Goal: Task Accomplishment & Management: Complete application form

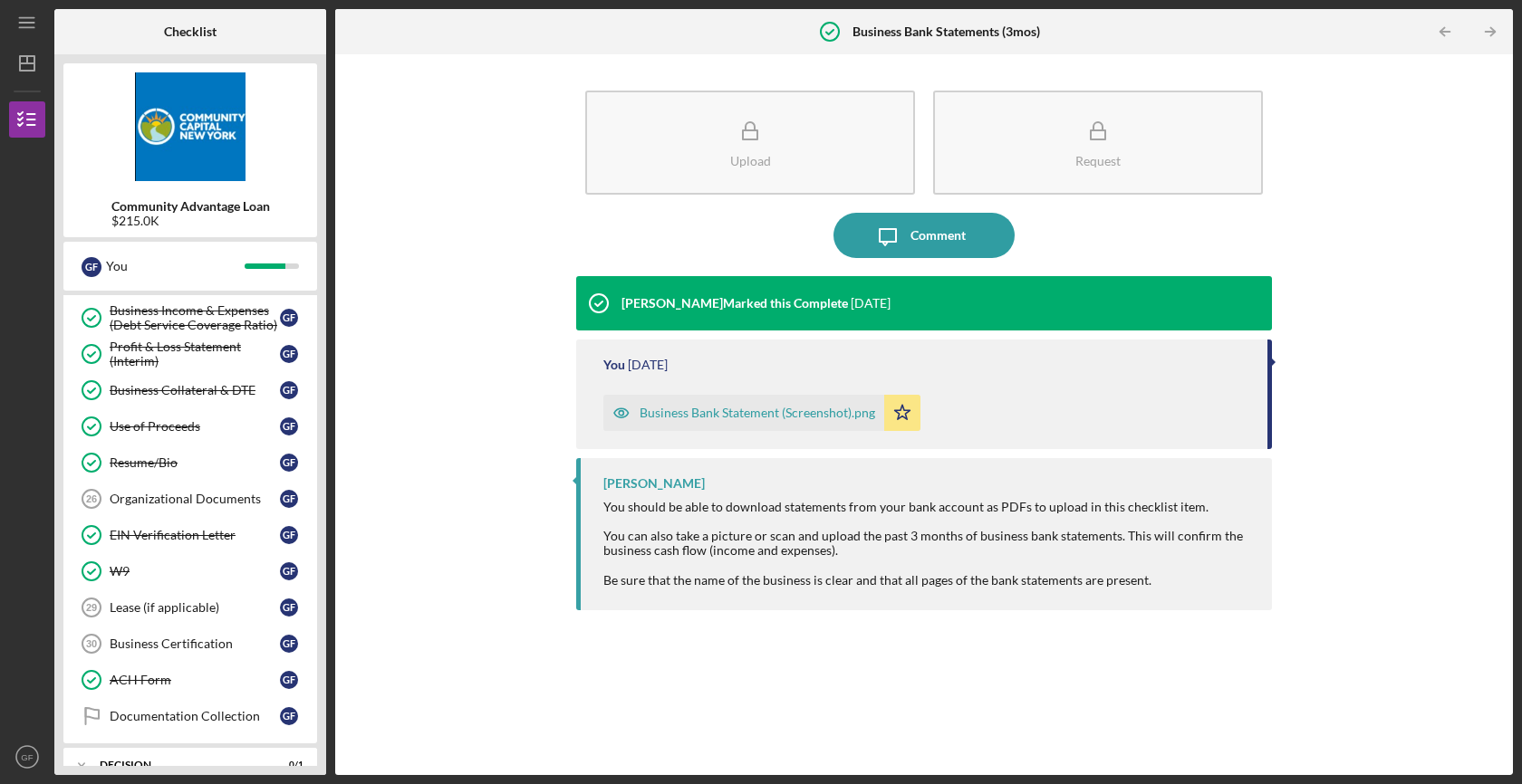
scroll to position [406, 0]
click at [179, 620] on link "Lease (if applicable) 29 Lease (if applicable) G F" at bounding box center [189, 606] width 235 height 36
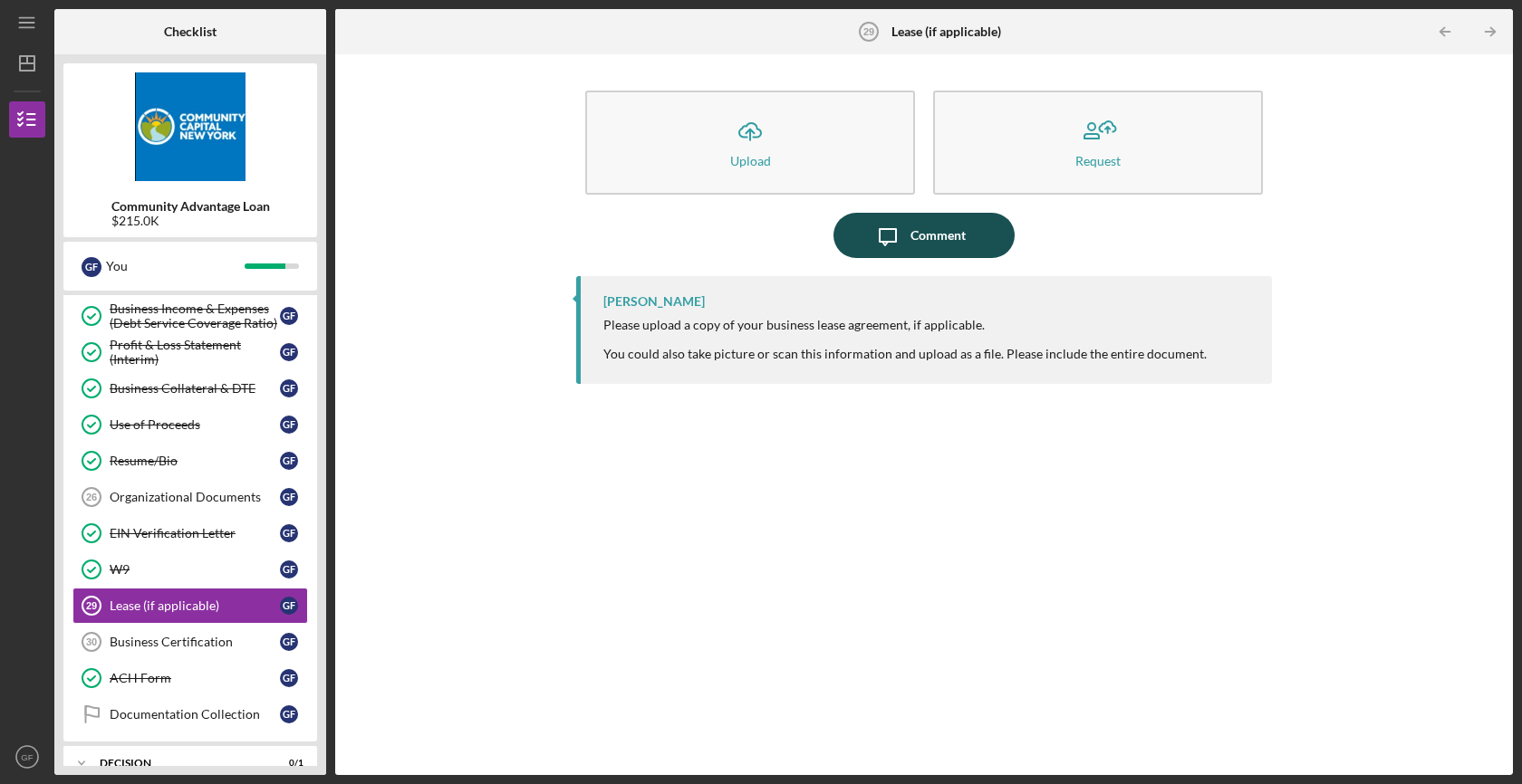
click at [960, 242] on div "Comment" at bounding box center [937, 235] width 55 height 45
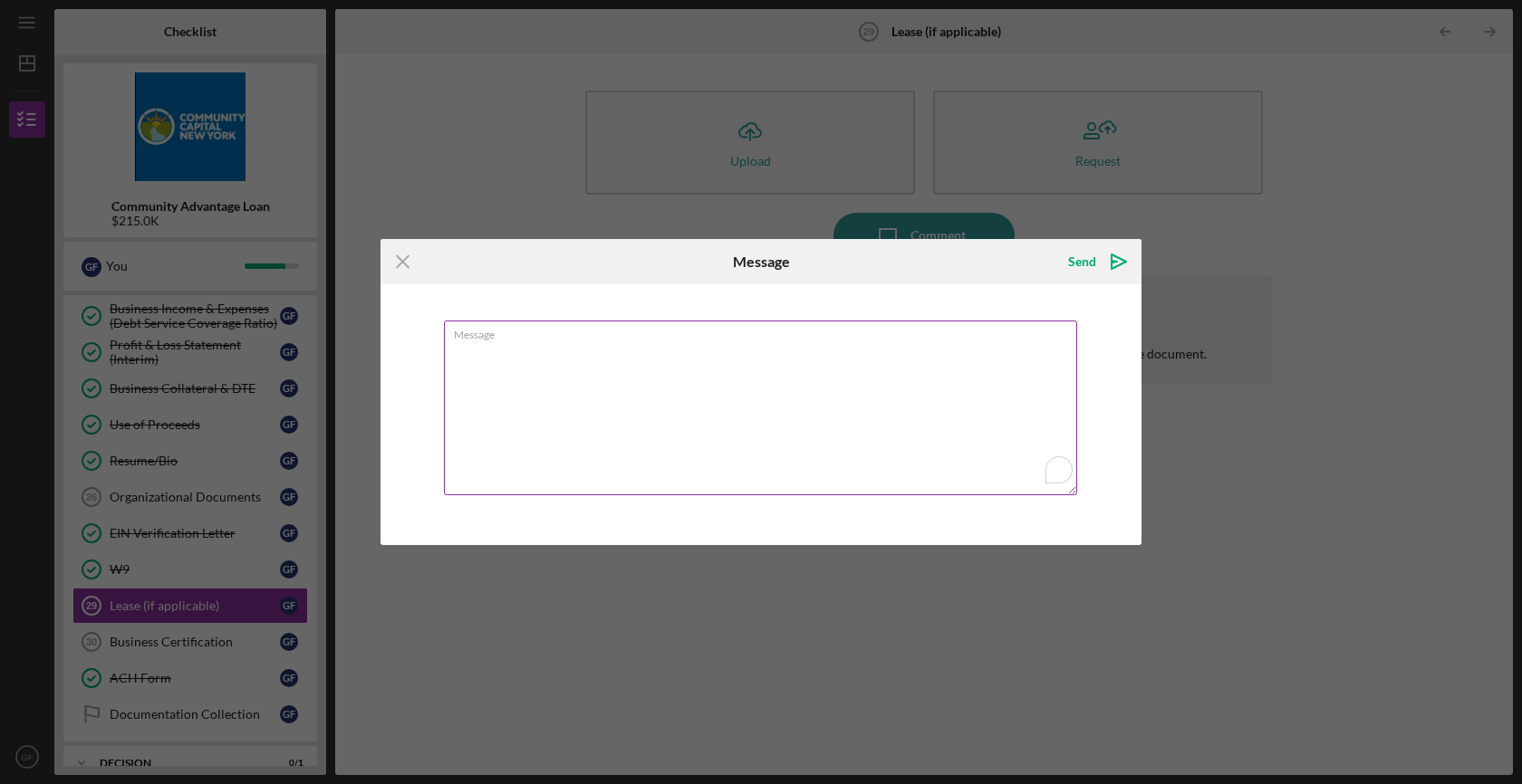
click at [762, 448] on textarea "Message" at bounding box center [760, 408] width 633 height 175
type textarea "@"
click at [417, 260] on icon "Icon/Menu Close" at bounding box center [402, 261] width 45 height 45
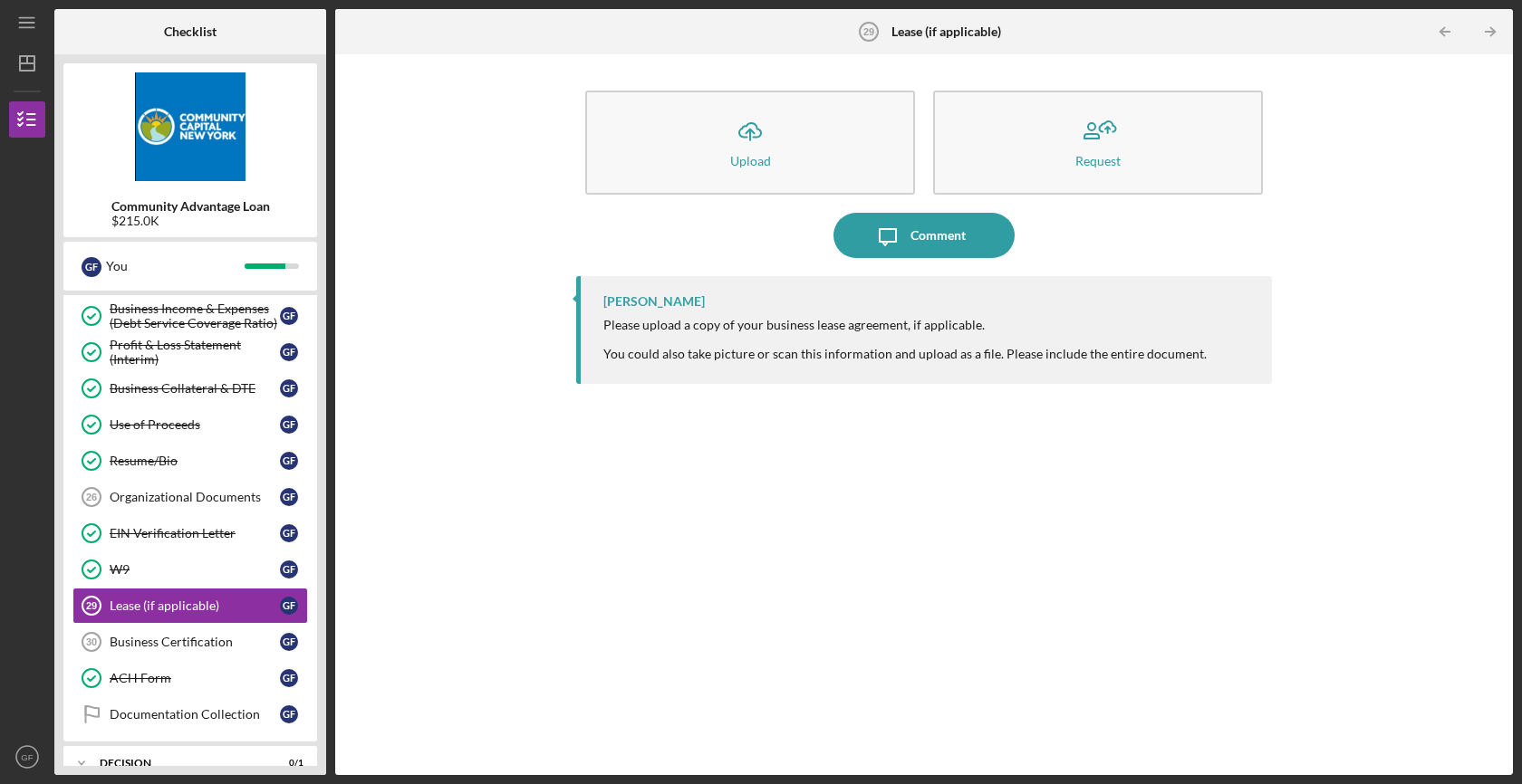
click at [753, 342] on div "Please upload a copy of your business lease agreement, if applicable. You could…" at bounding box center [904, 339] width 603 height 43
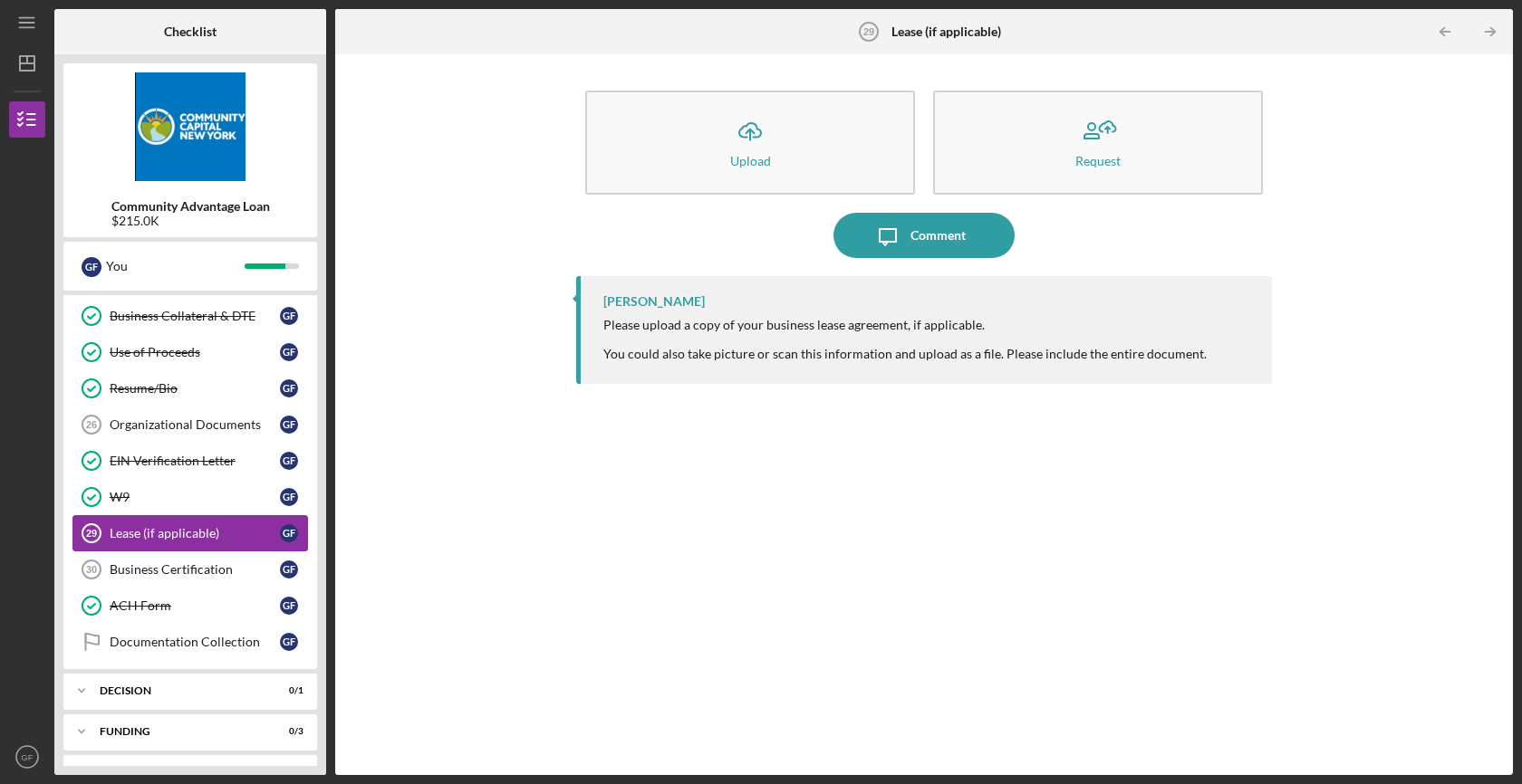
scroll to position [488, 0]
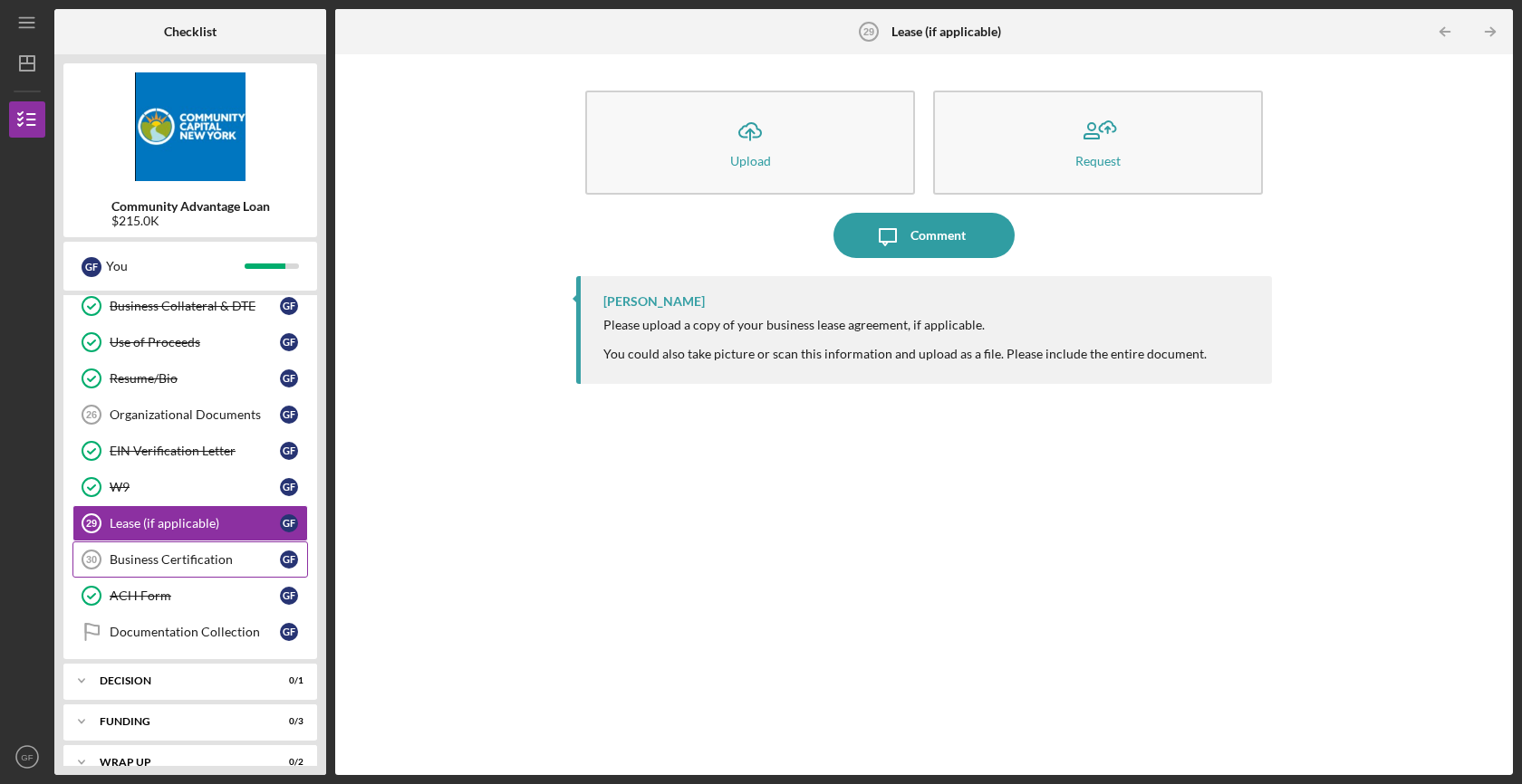
click at [223, 561] on div "Business Certification" at bounding box center [195, 560] width 170 height 14
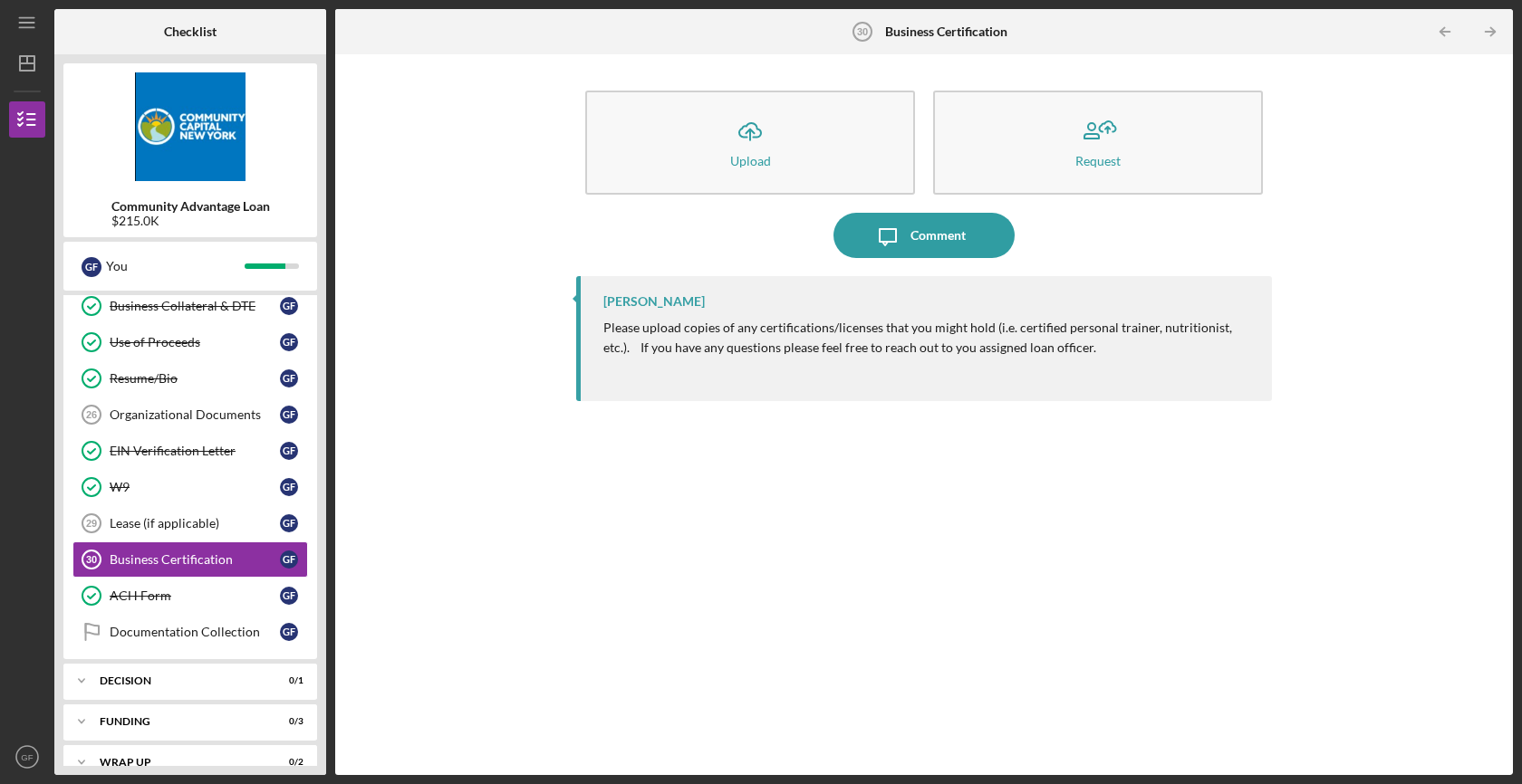
click at [524, 387] on div "Icon/Upload Upload Request Icon/Message Comment [PERSON_NAME] Please upload cop…" at bounding box center [923, 414] width 1159 height 703
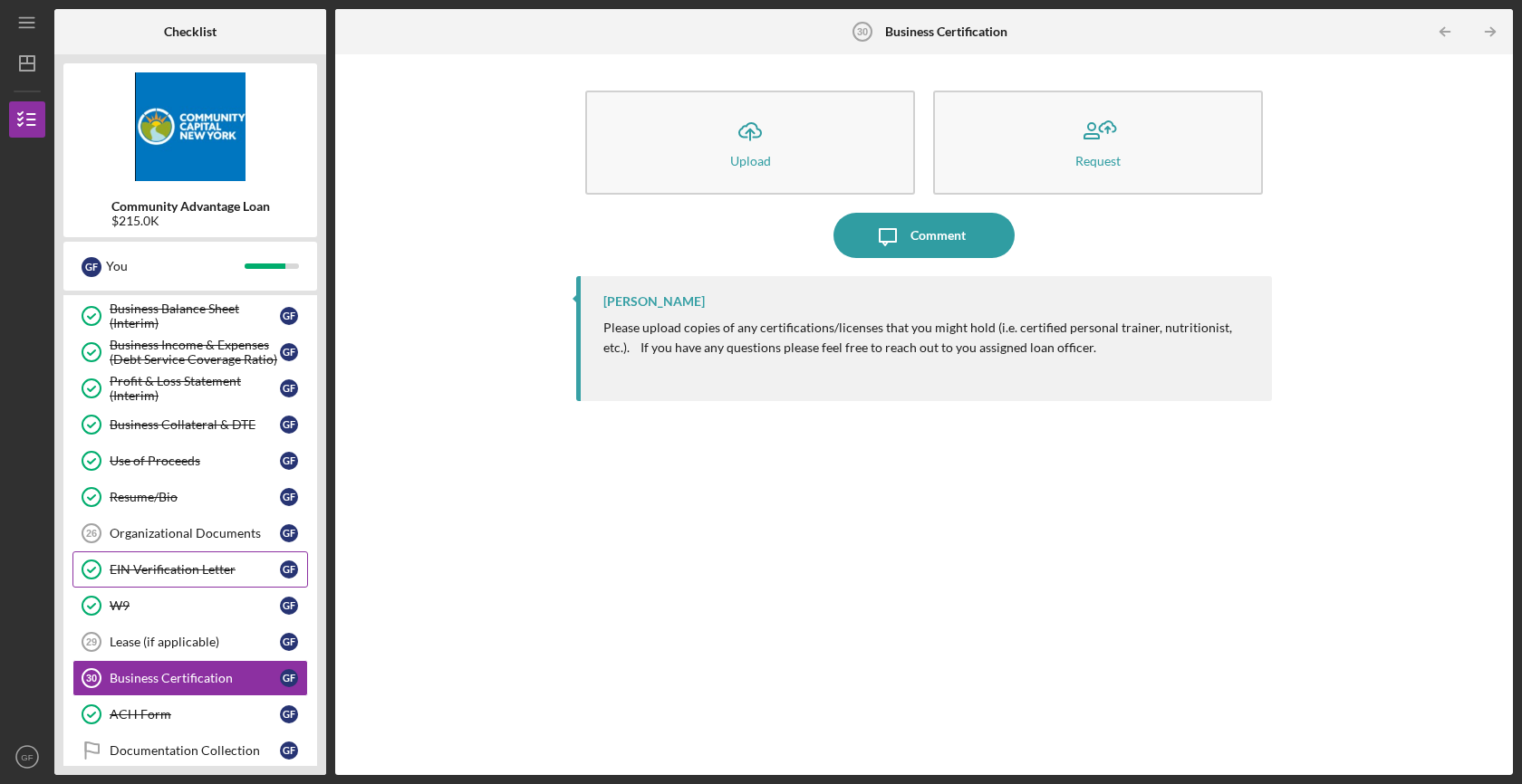
scroll to position [377, 0]
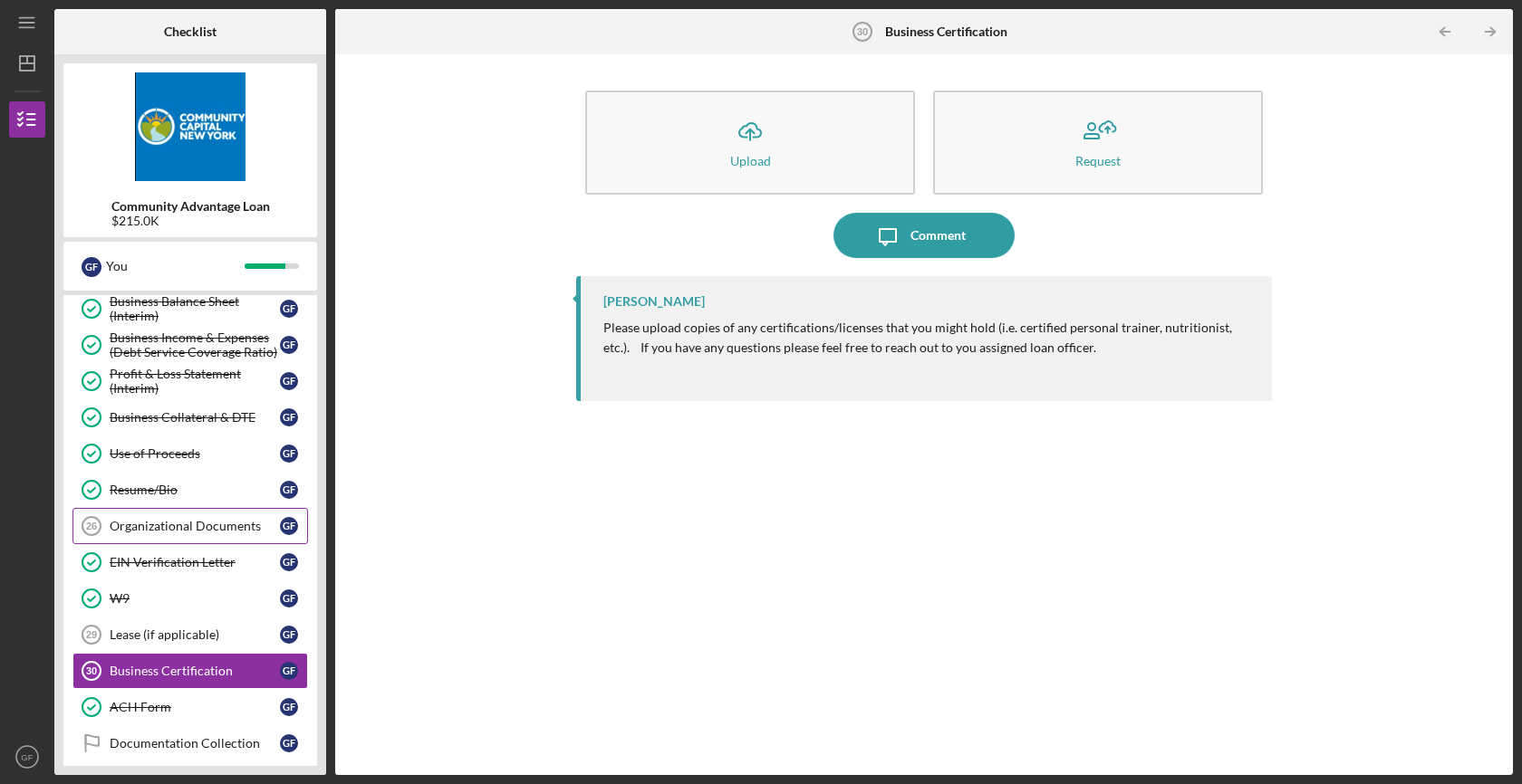
click at [216, 524] on div "Organizational Documents" at bounding box center [195, 526] width 170 height 14
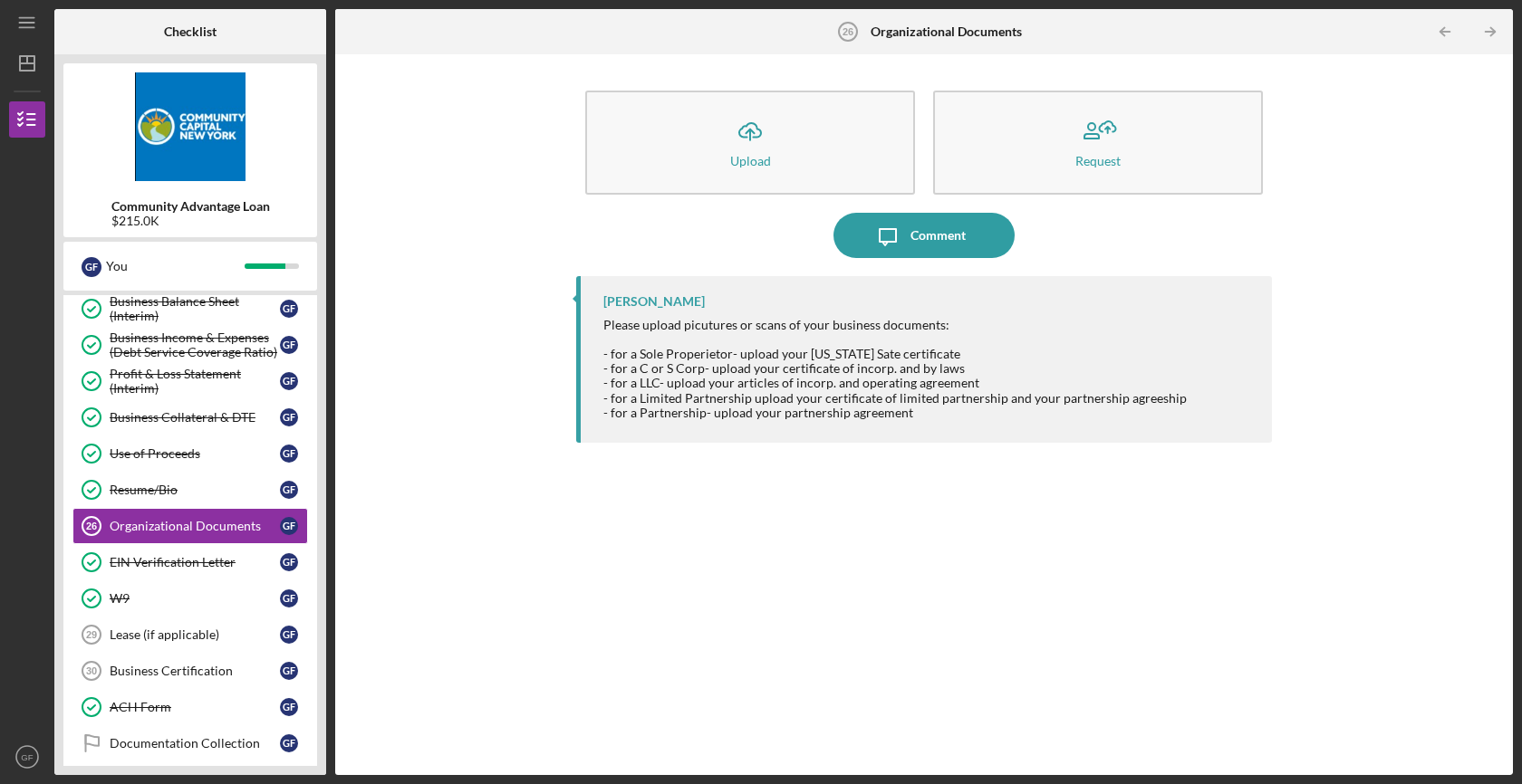
click at [898, 381] on div "Please upload picutures or scans of your business documents: - for a Sole Prope…" at bounding box center [894, 369] width 583 height 102
